Goal: Task Accomplishment & Management: Manage account settings

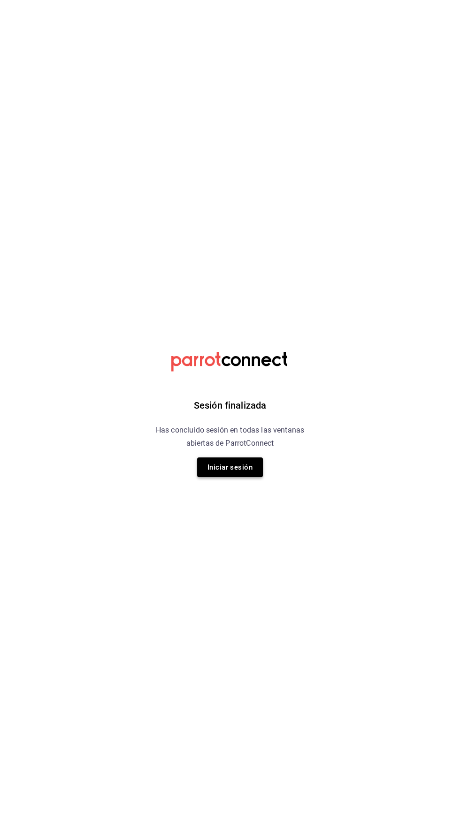
click at [239, 471] on button "Iniciar sesión" at bounding box center [230, 467] width 66 height 20
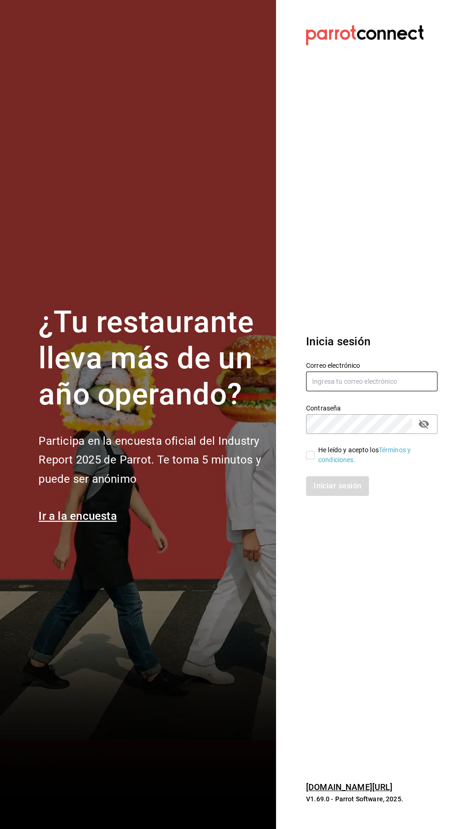
click at [381, 391] on input "text" at bounding box center [371, 381] width 131 height 20
type input "[EMAIL_ADDRESS][DOMAIN_NAME]"
click at [313, 459] on input "He leído y acepto los Términos y condiciones." at bounding box center [310, 455] width 8 height 8
checkbox input "true"
click at [344, 496] on button "Iniciar sesión" at bounding box center [338, 486] width 64 height 20
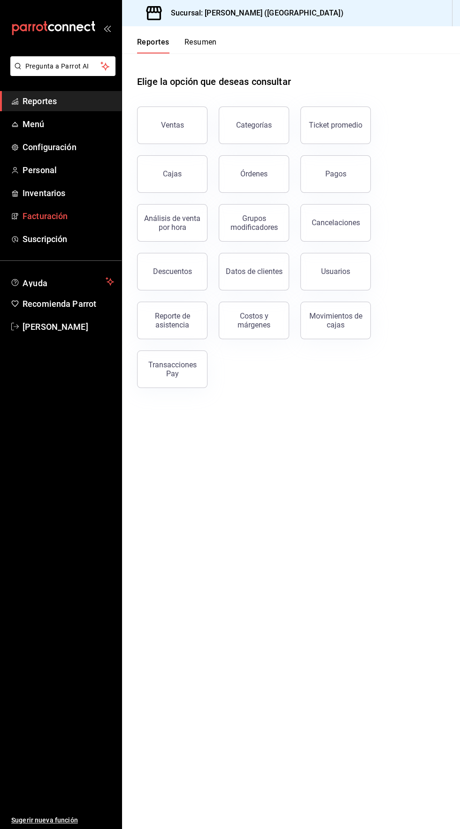
click at [48, 218] on span "Facturación" at bounding box center [68, 216] width 91 height 13
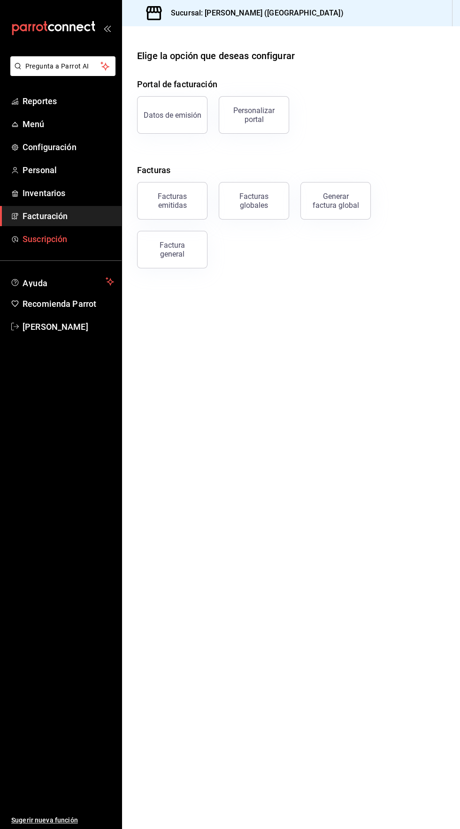
click at [56, 238] on span "Suscripción" at bounding box center [68, 239] width 91 height 13
